Goal: Information Seeking & Learning: Learn about a topic

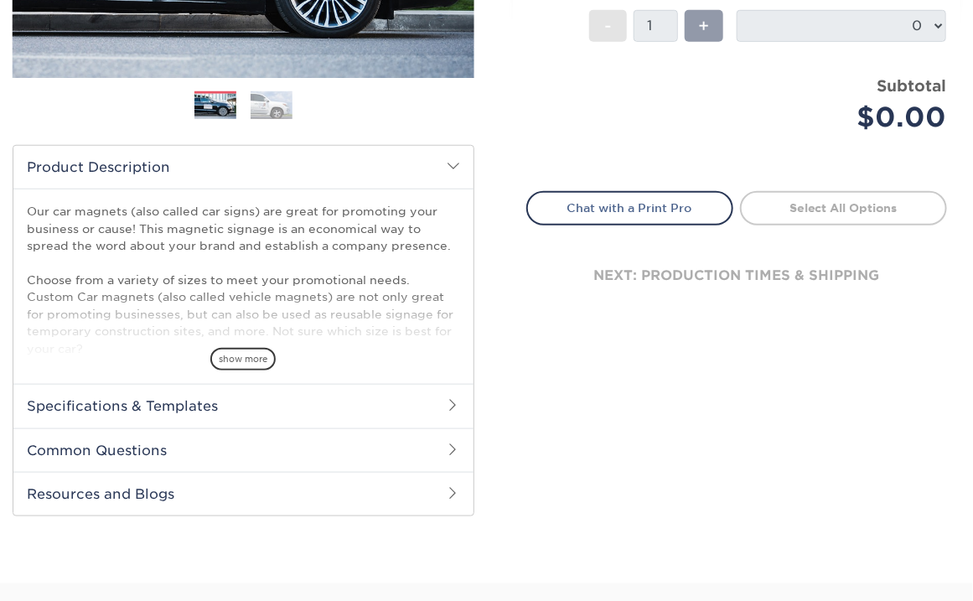
scroll to position [502, 0]
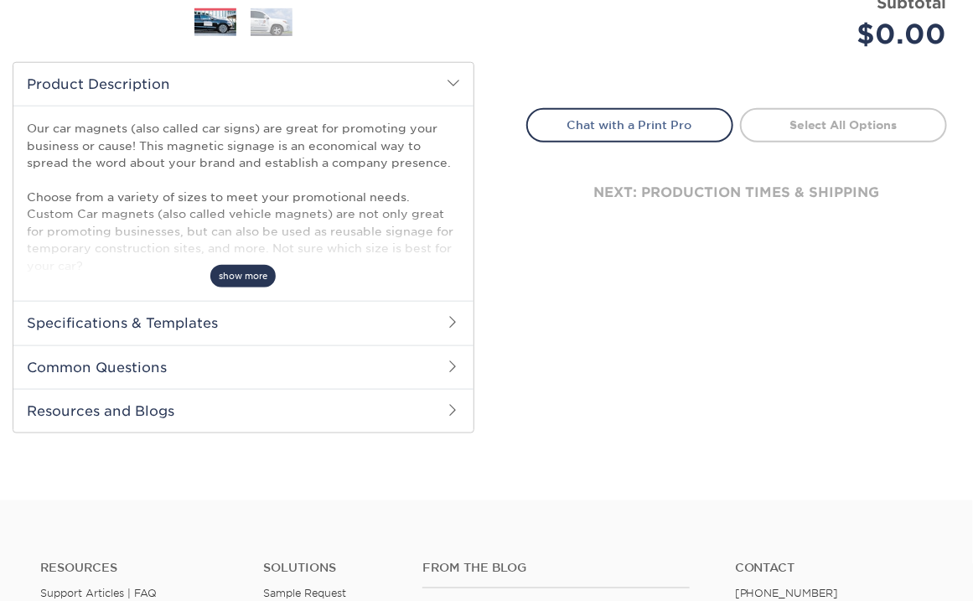
click at [241, 278] on span "show more" at bounding box center [242, 276] width 65 height 23
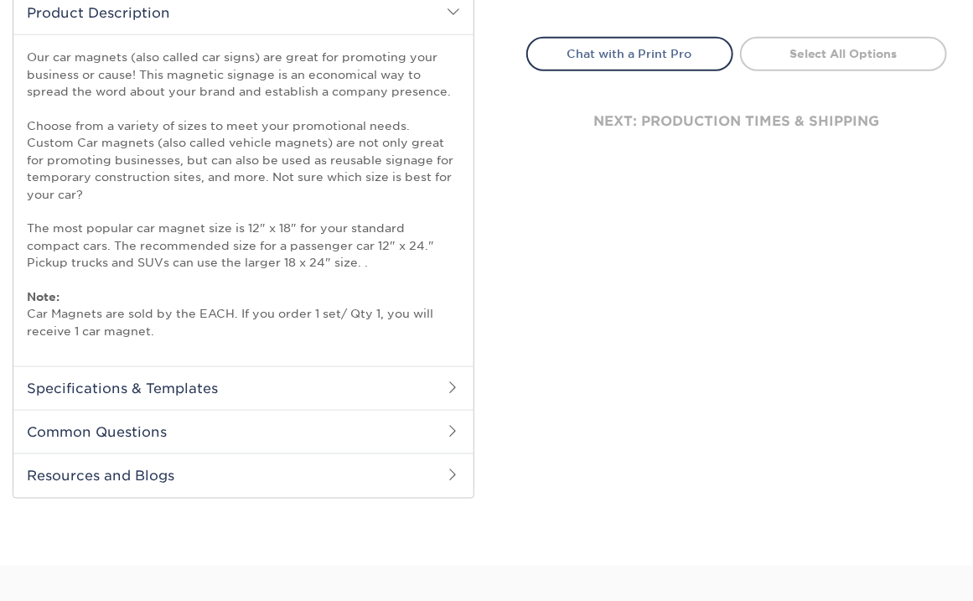
scroll to position [670, 0]
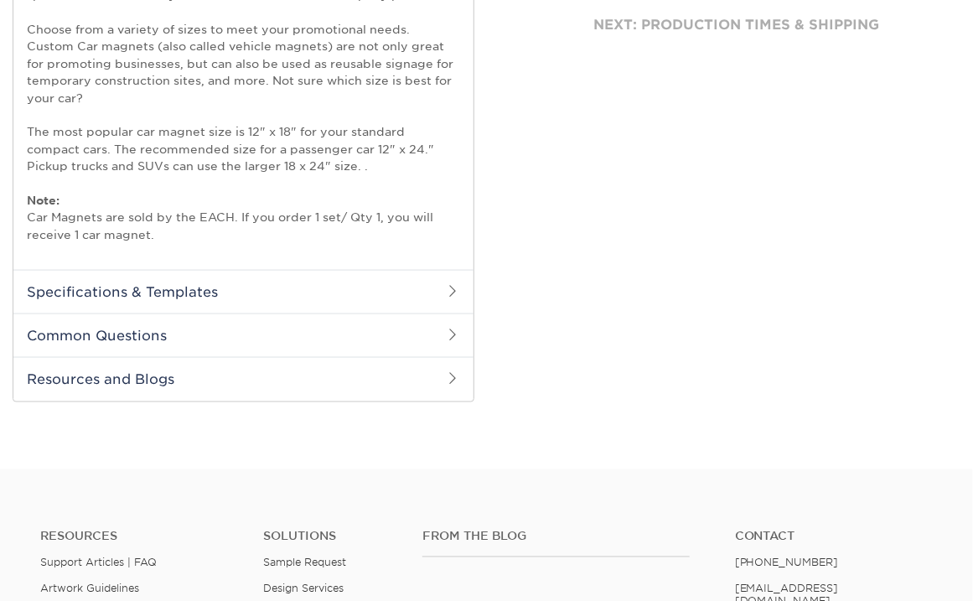
click at [448, 288] on span at bounding box center [453, 290] width 13 height 13
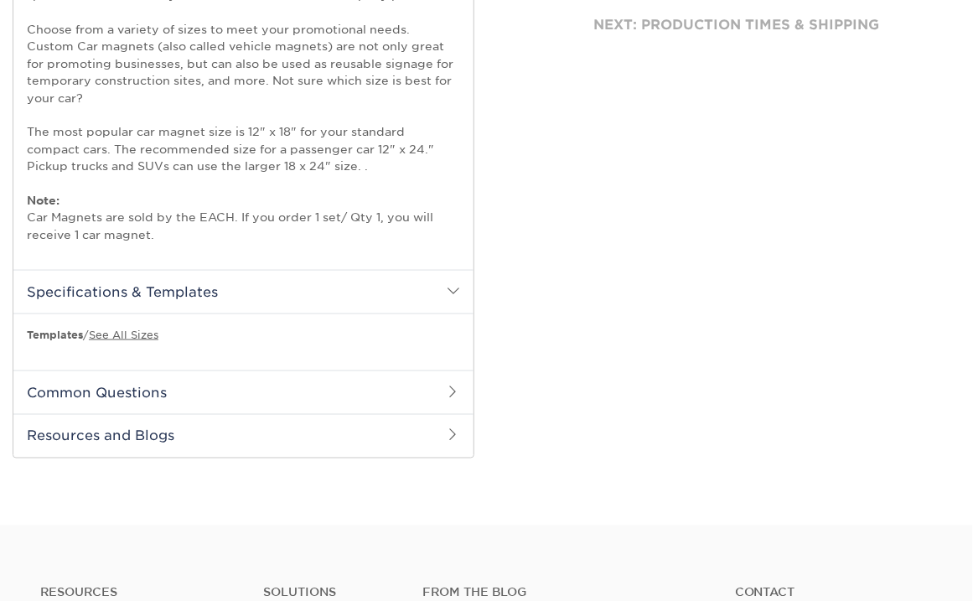
click at [453, 386] on span at bounding box center [453, 391] width 13 height 13
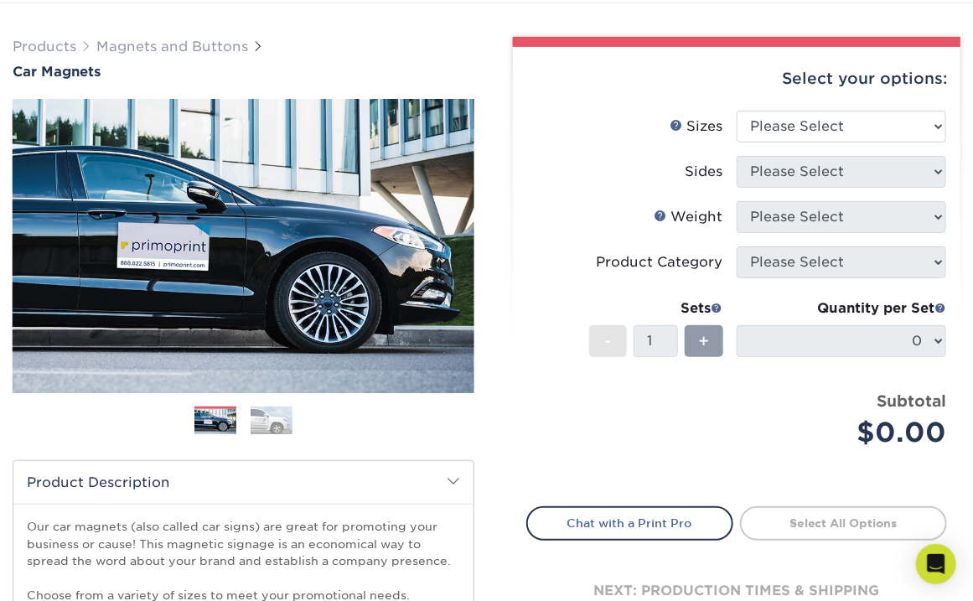
scroll to position [0, 0]
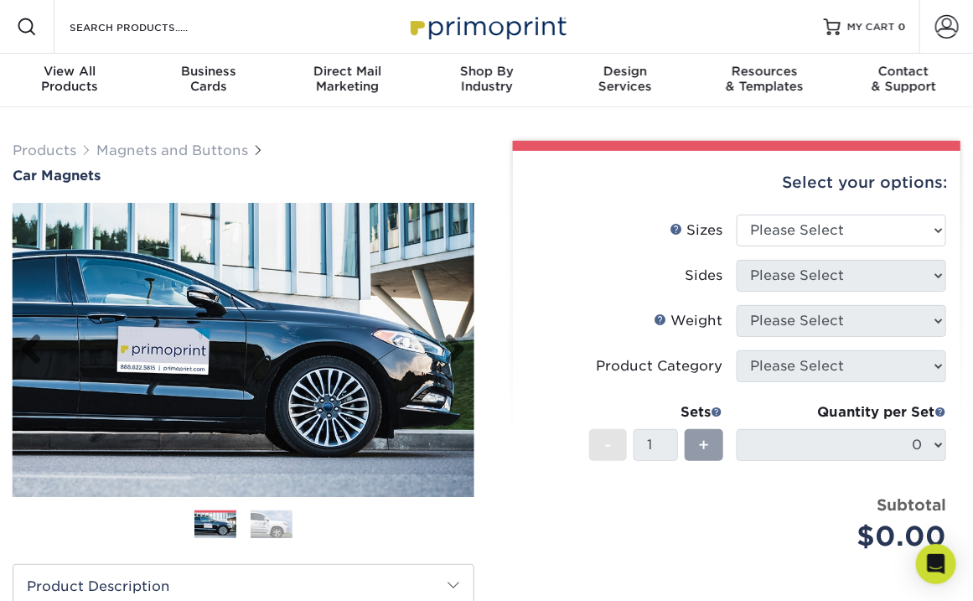
click at [99, 386] on img at bounding box center [244, 350] width 462 height 319
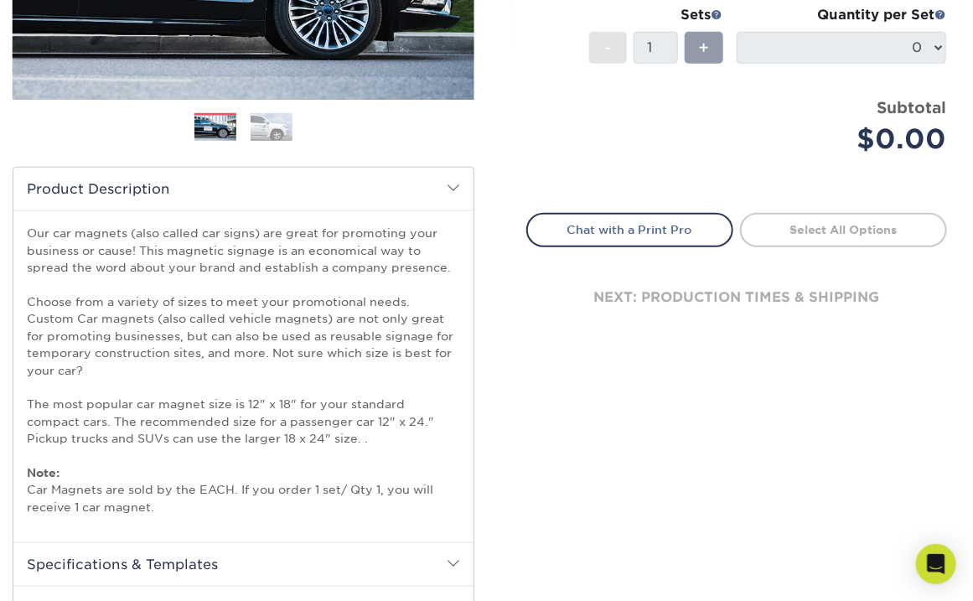
scroll to position [419, 0]
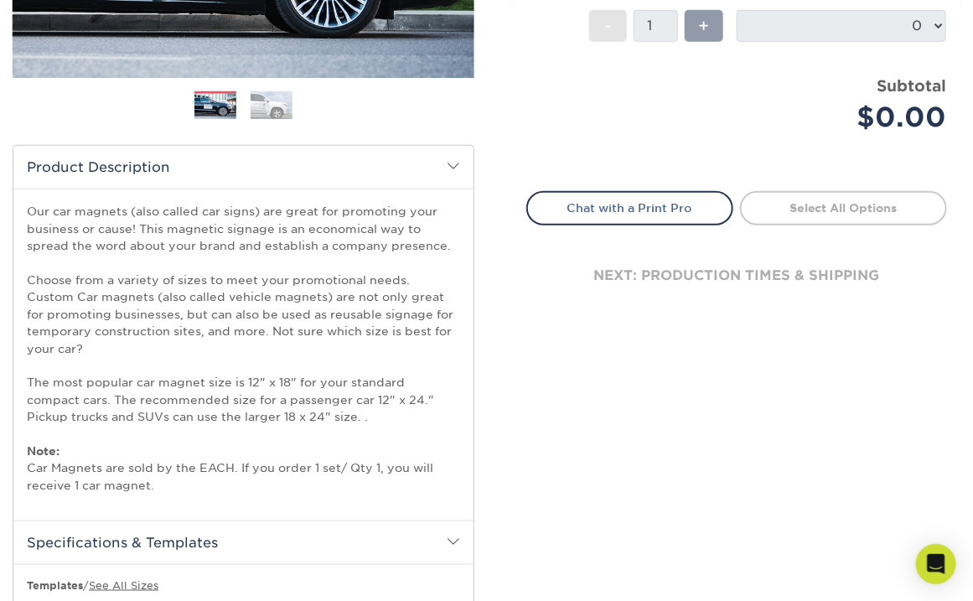
click at [108, 374] on p "Our car magnets (also called car signs) are great for promoting your business o…" at bounding box center [243, 348] width 433 height 291
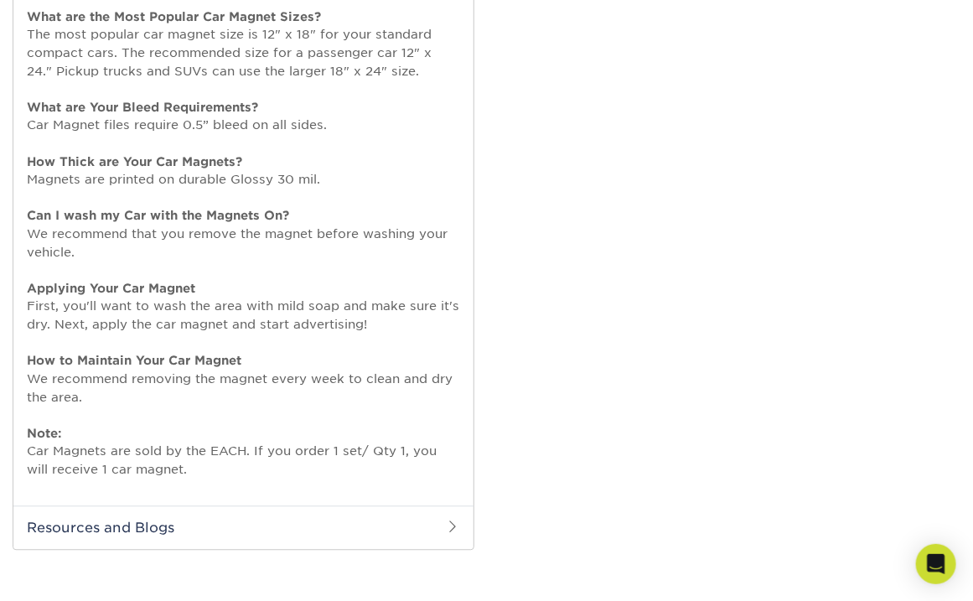
scroll to position [1089, 0]
click at [189, 526] on h2 "Resources and Blogs" at bounding box center [243, 529] width 460 height 44
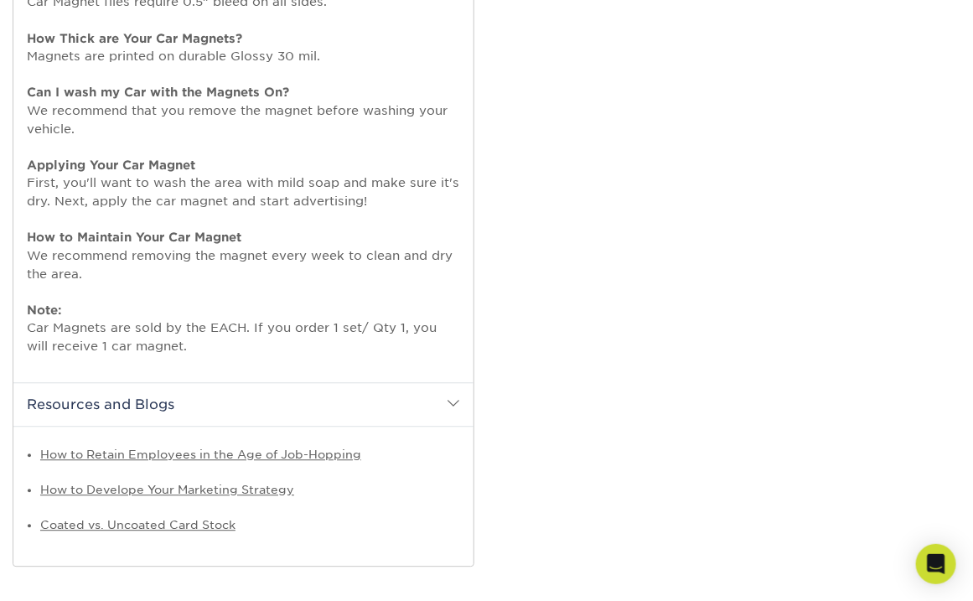
scroll to position [1341, 0]
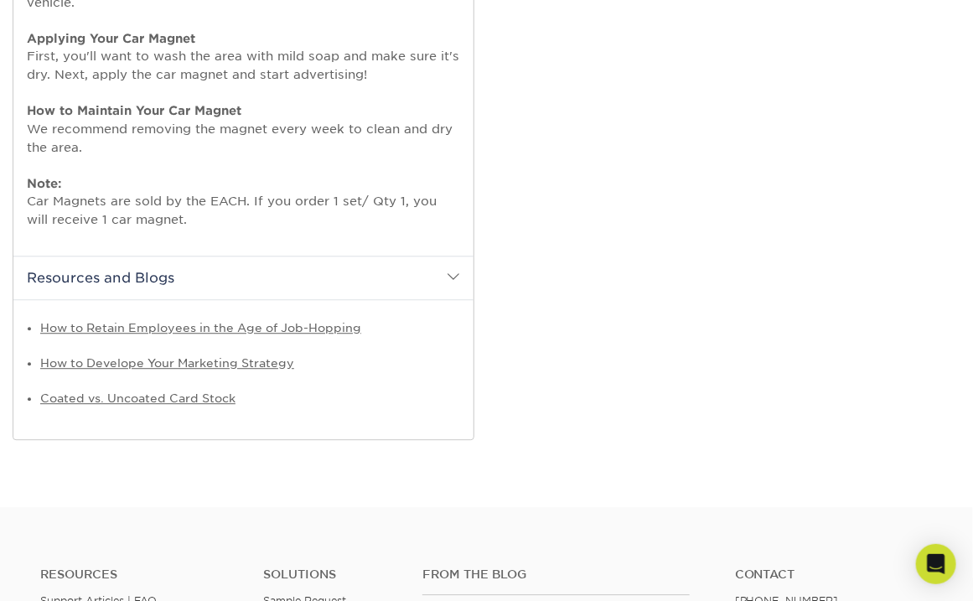
click at [218, 272] on h2 "Resources and Blogs" at bounding box center [243, 278] width 460 height 44
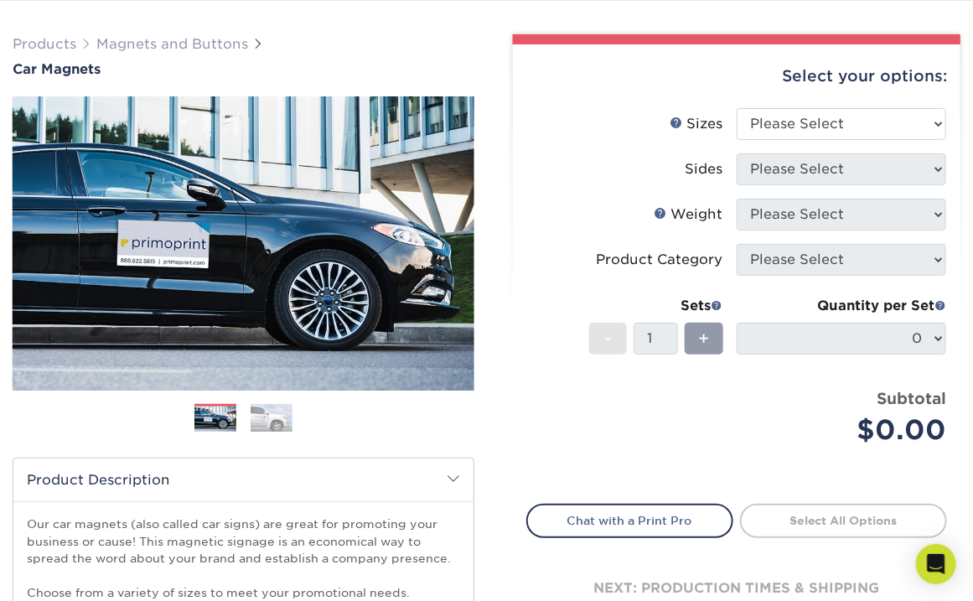
scroll to position [0, 0]
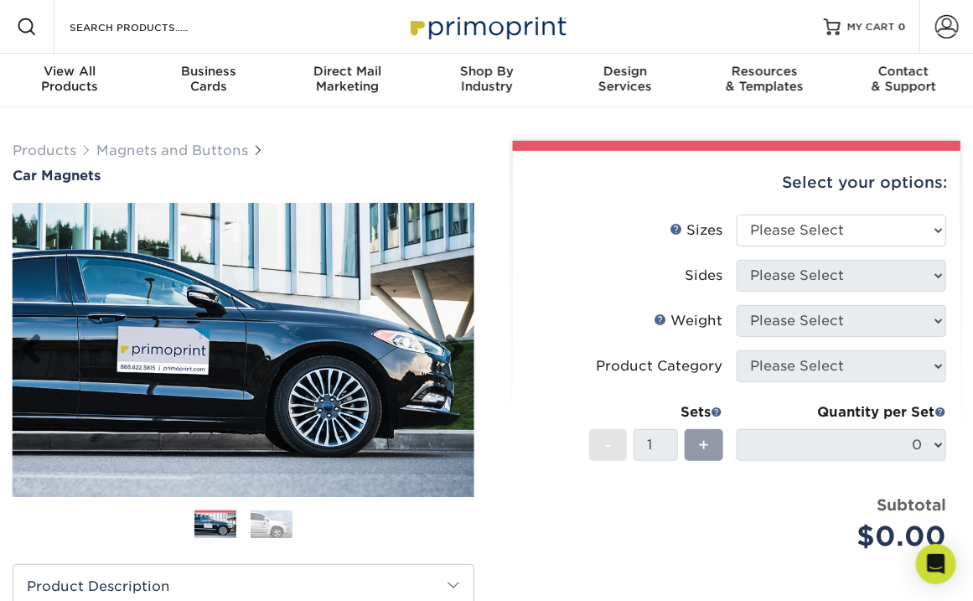
drag, startPoint x: 106, startPoint y: 449, endPoint x: 133, endPoint y: 450, distance: 27.7
click at [107, 450] on img at bounding box center [244, 350] width 462 height 319
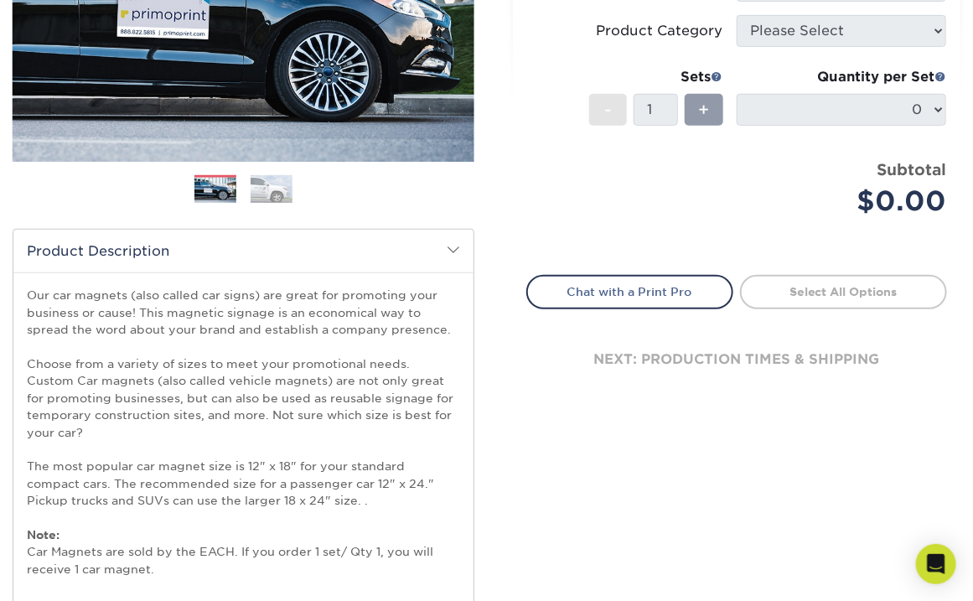
scroll to position [502, 0]
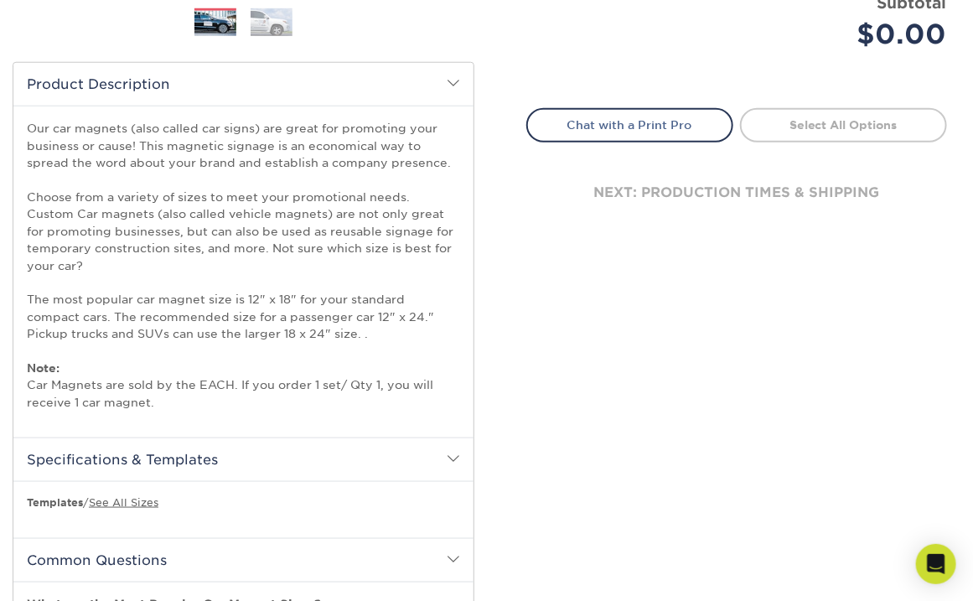
drag, startPoint x: 30, startPoint y: 126, endPoint x: 202, endPoint y: 318, distance: 257.7
click at [174, 397] on p "Our car magnets (also called car signs) are great for promoting your business o…" at bounding box center [243, 265] width 433 height 291
copy p "Our car magnets (also called car signs) are great for promoting your business o…"
click at [325, 170] on p "Our car magnets (also called car signs) are great for promoting your business o…" at bounding box center [243, 265] width 433 height 291
drag, startPoint x: 29, startPoint y: 126, endPoint x: 266, endPoint y: 339, distance: 318.2
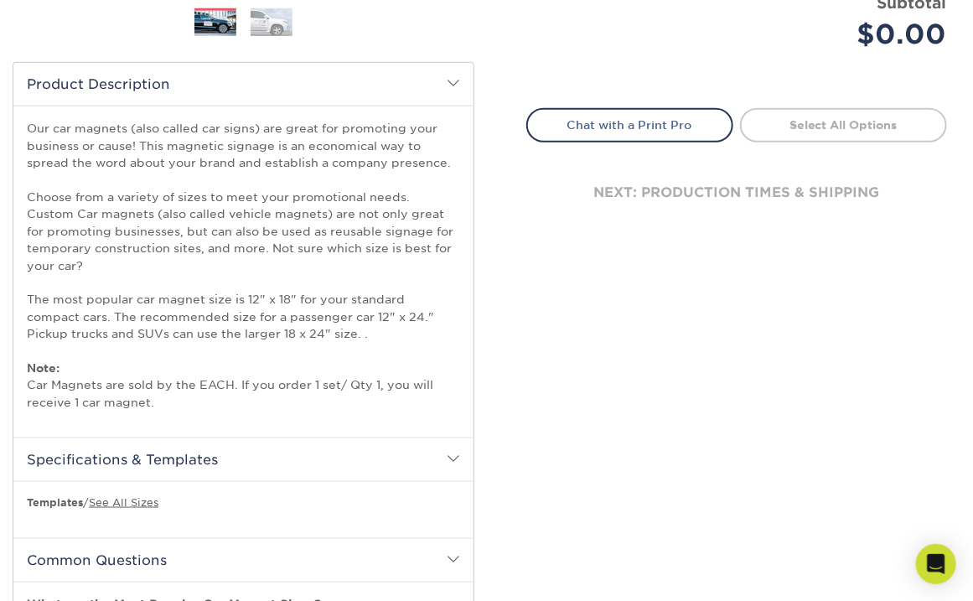
click at [252, 410] on div "Our car magnets (also called car signs) are great for promoting your business o…" at bounding box center [243, 272] width 460 height 332
copy p "Our car magnets (also called car signs) are great for promoting your business o…"
click at [413, 419] on div "Our car magnets (also called car signs) are great for promoting your business o…" at bounding box center [243, 272] width 460 height 332
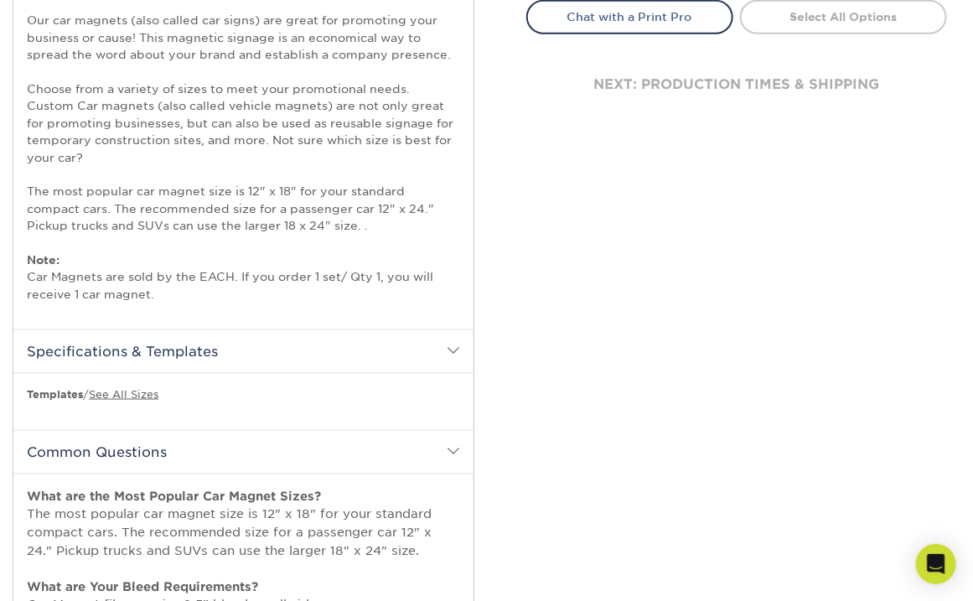
scroll to position [670, 0]
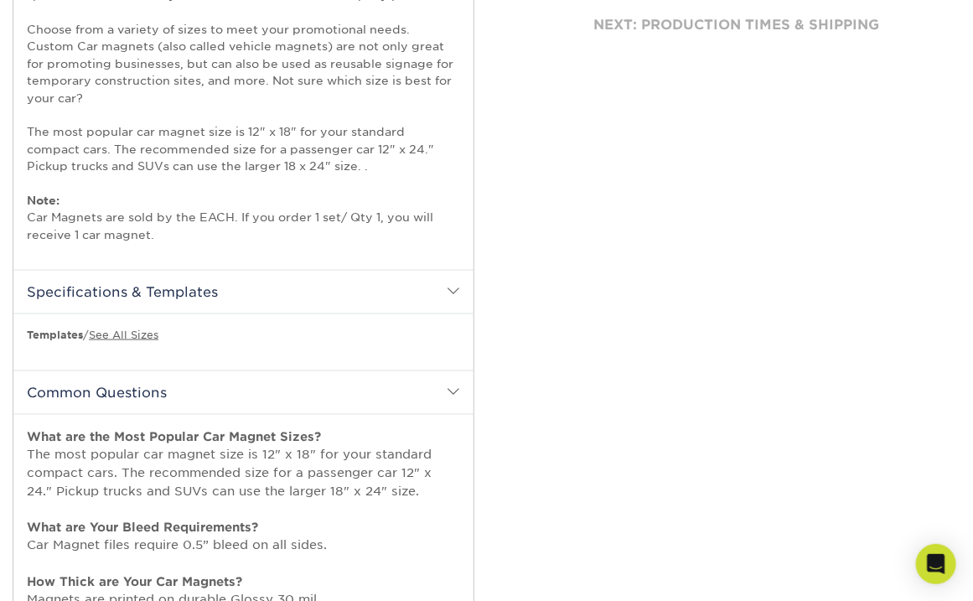
click at [452, 289] on span at bounding box center [453, 290] width 13 height 13
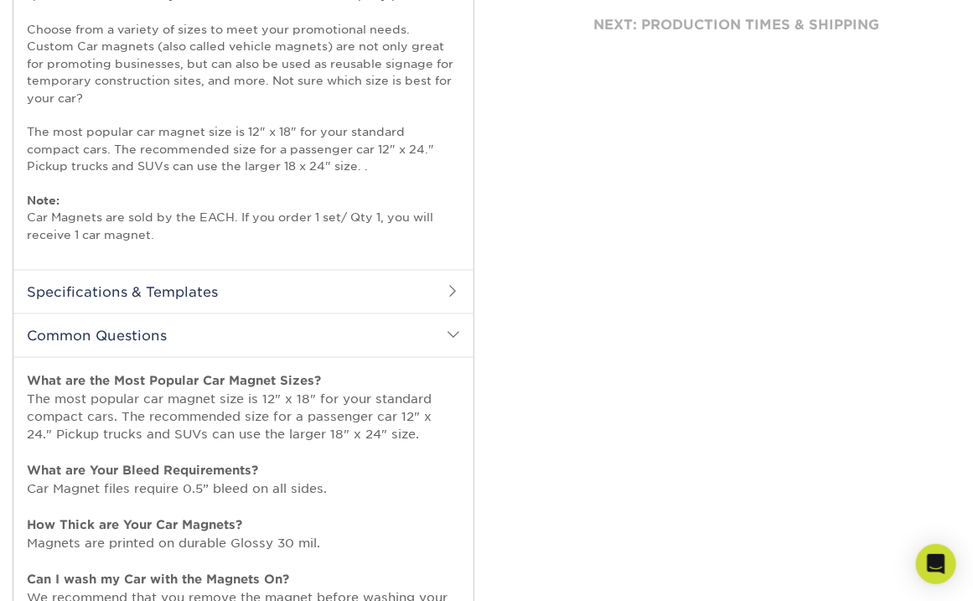
scroll to position [838, 0]
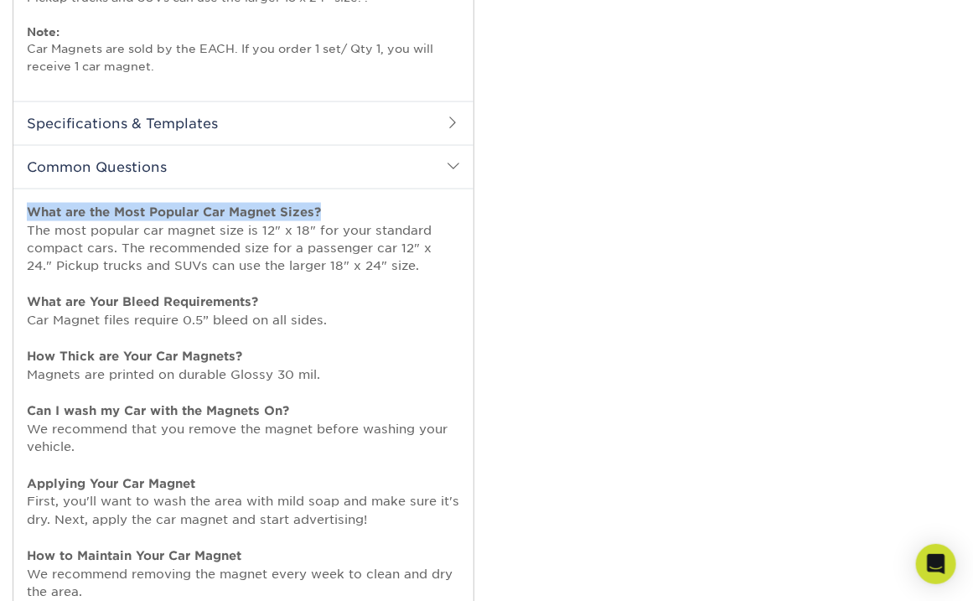
drag, startPoint x: 334, startPoint y: 207, endPoint x: 22, endPoint y: 196, distance: 312.1
click at [22, 196] on div "What are the Most Popular Car Magnet Sizes? The most popular car magnet size is…" at bounding box center [243, 445] width 460 height 512
copy strong "What are the Most Popular Car Magnet Sizes?"
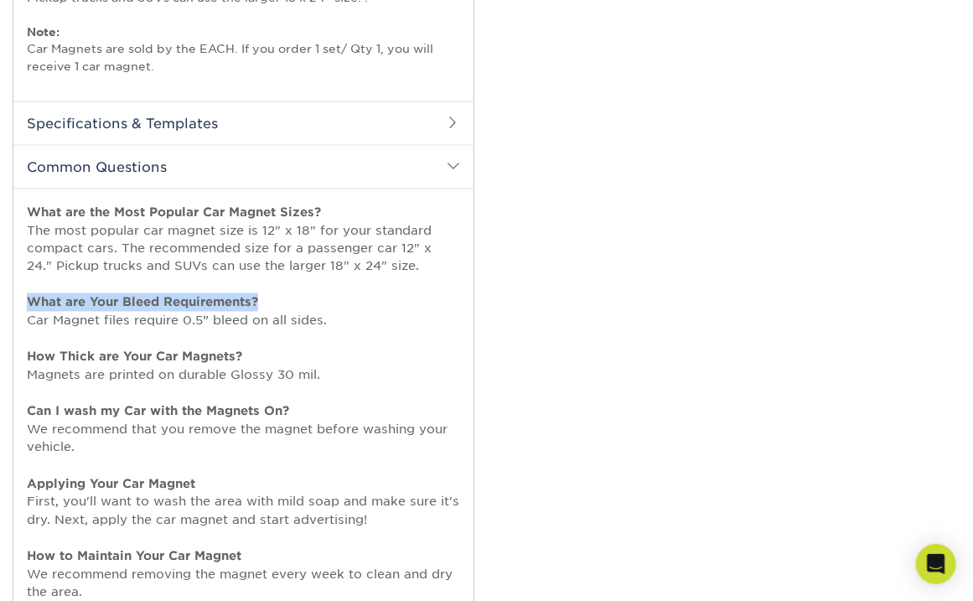
drag, startPoint x: 16, startPoint y: 298, endPoint x: 266, endPoint y: 298, distance: 249.8
click at [266, 298] on div "What are the Most Popular Car Magnet Sizes? The most popular car magnet size is…" at bounding box center [243, 445] width 460 height 512
copy strong "What are Your Bleed Requirements?"
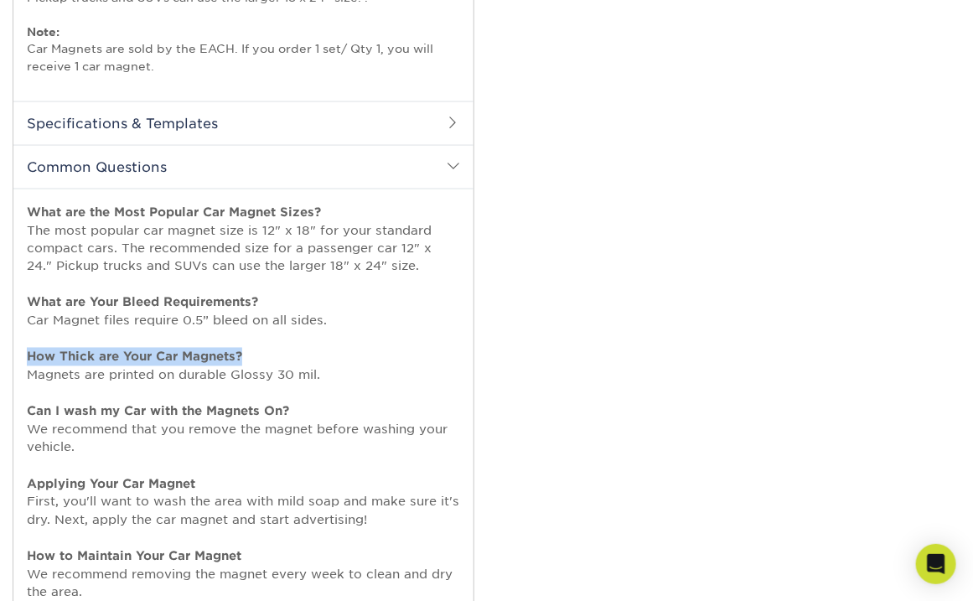
drag, startPoint x: 20, startPoint y: 351, endPoint x: 251, endPoint y: 350, distance: 230.6
click at [251, 350] on div "What are the Most Popular Car Magnet Sizes? The most popular car magnet size is…" at bounding box center [243, 445] width 460 height 512
copy strong "How Thick are Your Car Magnets?"
drag, startPoint x: 86, startPoint y: 449, endPoint x: 63, endPoint y: 436, distance: 25.9
click at [86, 449] on p "What are the Most Popular Car Magnet Sizes? The most popular car magnet size is…" at bounding box center [243, 438] width 433 height 471
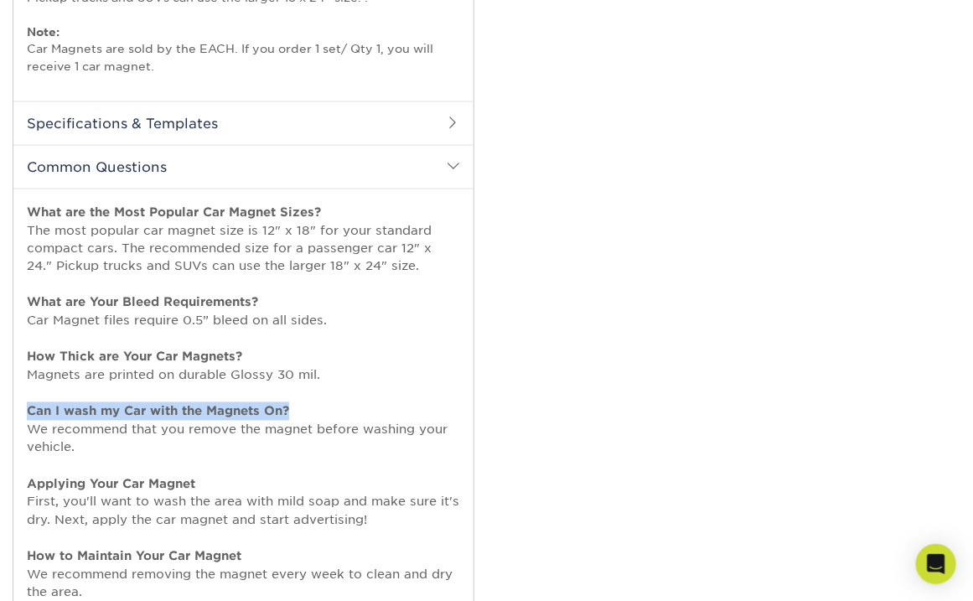
drag, startPoint x: 24, startPoint y: 412, endPoint x: 297, endPoint y: 409, distance: 272.5
click at [297, 409] on div "What are the Most Popular Car Magnet Sizes? The most popular car magnet size is…" at bounding box center [243, 445] width 460 height 512
copy strong "Can I wash my Car with the Magnets On?"
click at [106, 452] on p "What are the Most Popular Car Magnet Sizes? The most popular car magnet size is…" at bounding box center [243, 438] width 433 height 471
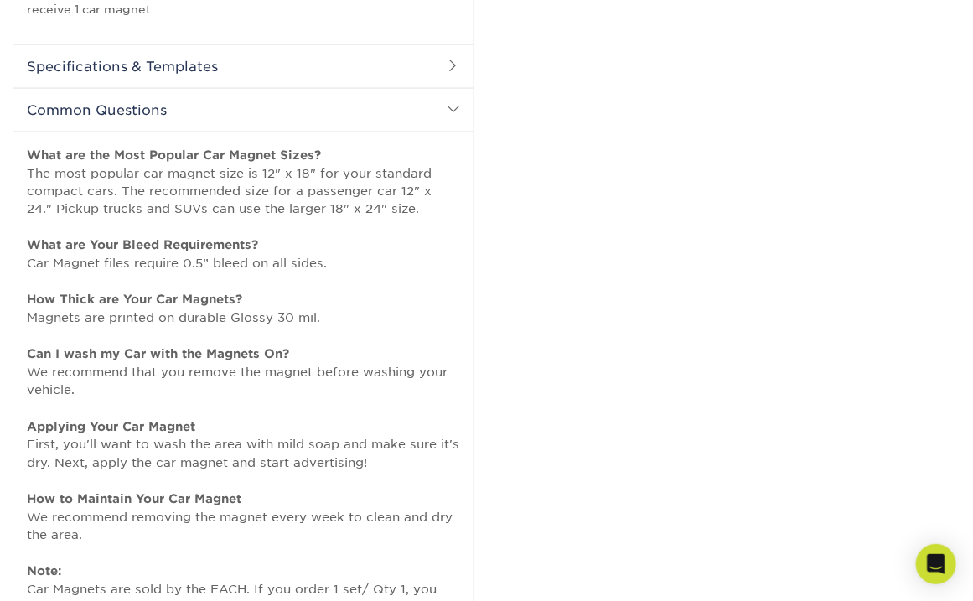
scroll to position [921, 0]
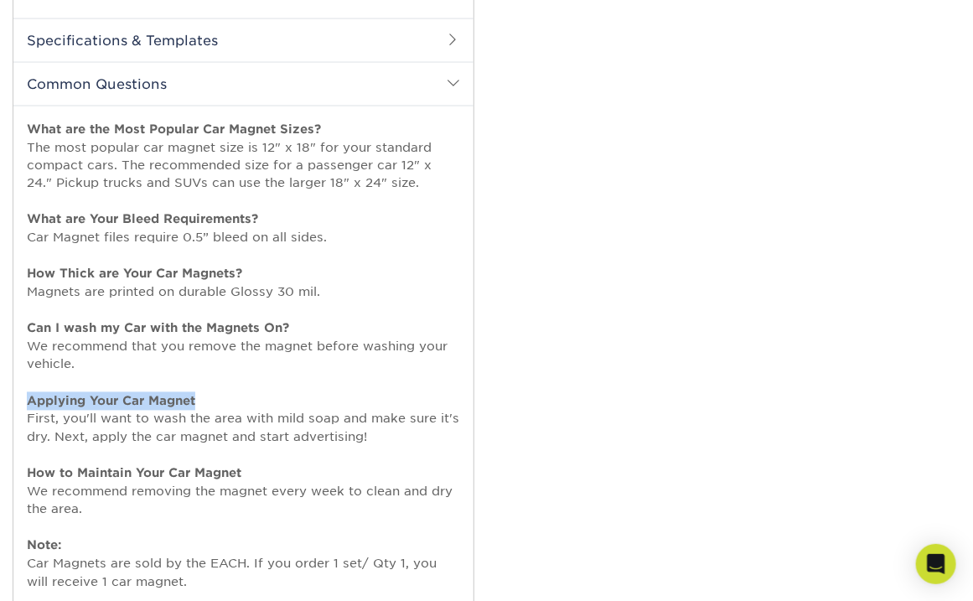
drag, startPoint x: 23, startPoint y: 402, endPoint x: 203, endPoint y: 396, distance: 179.5
click at [203, 396] on div "What are the Most Popular Car Magnet Sizes? The most popular car magnet size is…" at bounding box center [243, 362] width 460 height 512
copy strong "Applying Your Car Magnet"
click at [139, 449] on p "What are the Most Popular Car Magnet Sizes? The most popular car magnet size is…" at bounding box center [243, 355] width 433 height 471
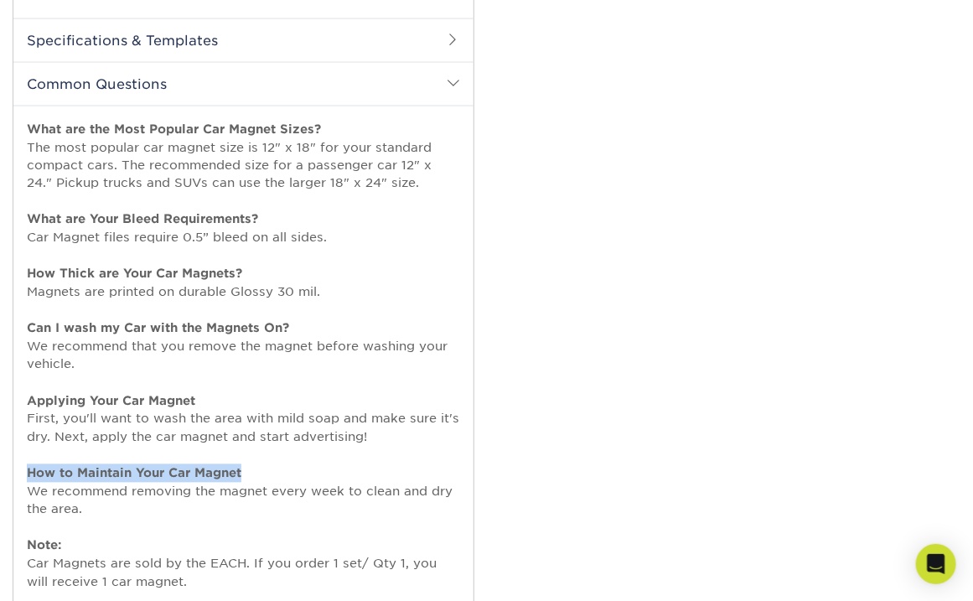
drag, startPoint x: 20, startPoint y: 474, endPoint x: 215, endPoint y: 469, distance: 195.4
click at [261, 469] on div "What are the Most Popular Car Magnet Sizes? The most popular car magnet size is…" at bounding box center [243, 362] width 460 height 512
copy strong "How to Maintain Your Car Magnet"
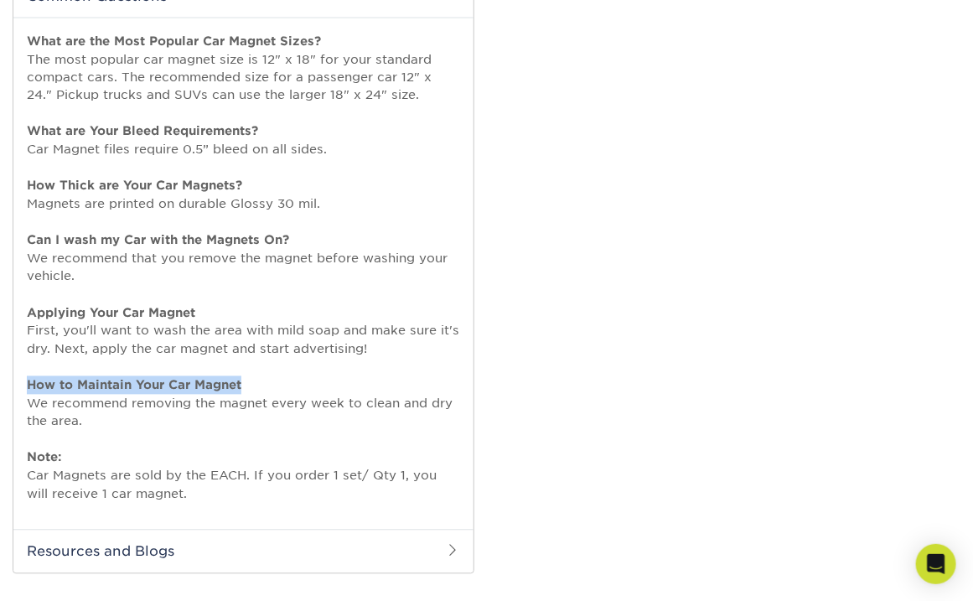
scroll to position [1089, 0]
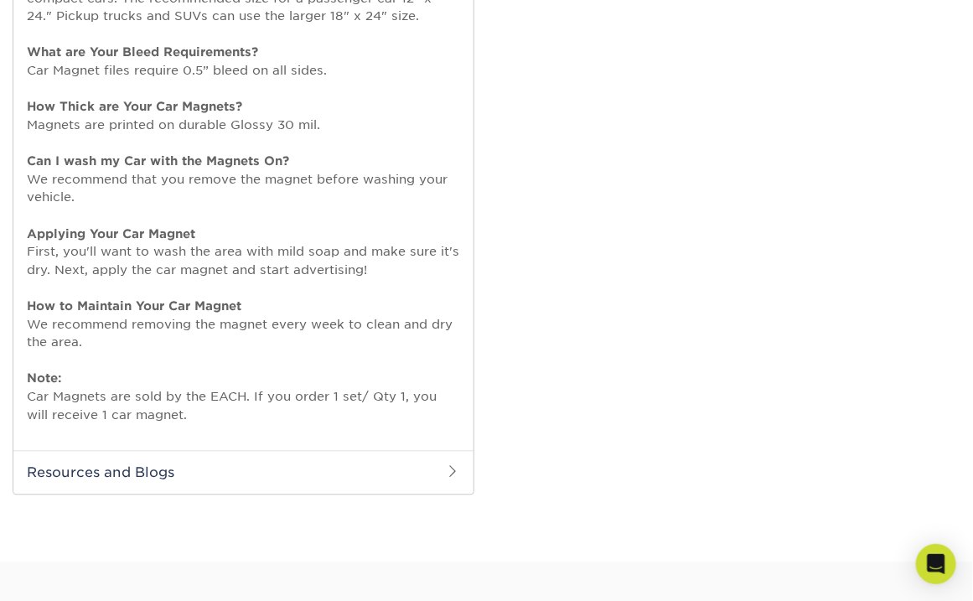
click at [201, 343] on p "What are the Most Popular Car Magnet Sizes? The most popular car magnet size is…" at bounding box center [243, 187] width 433 height 471
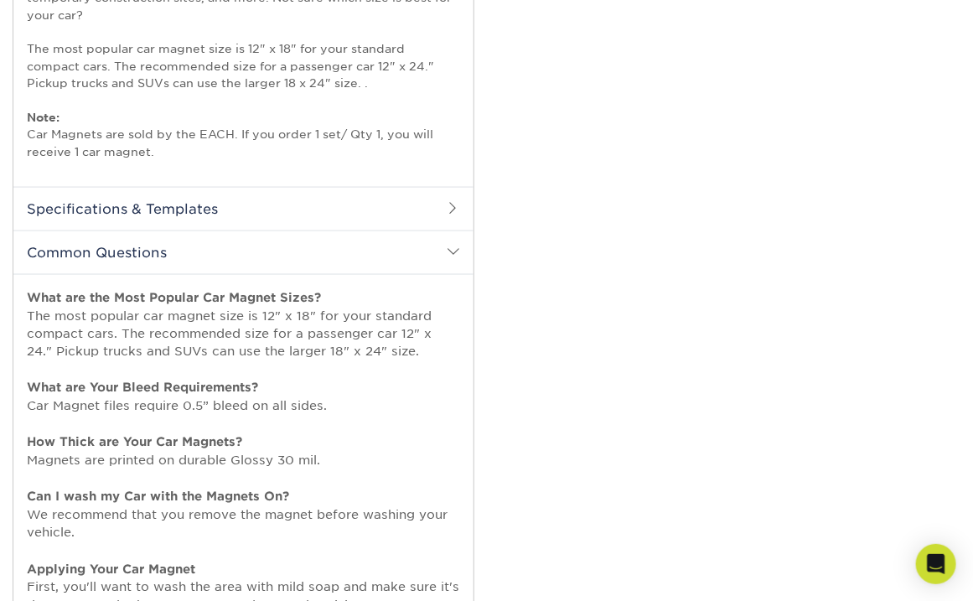
scroll to position [502, 0]
